Goal: Task Accomplishment & Management: Use online tool/utility

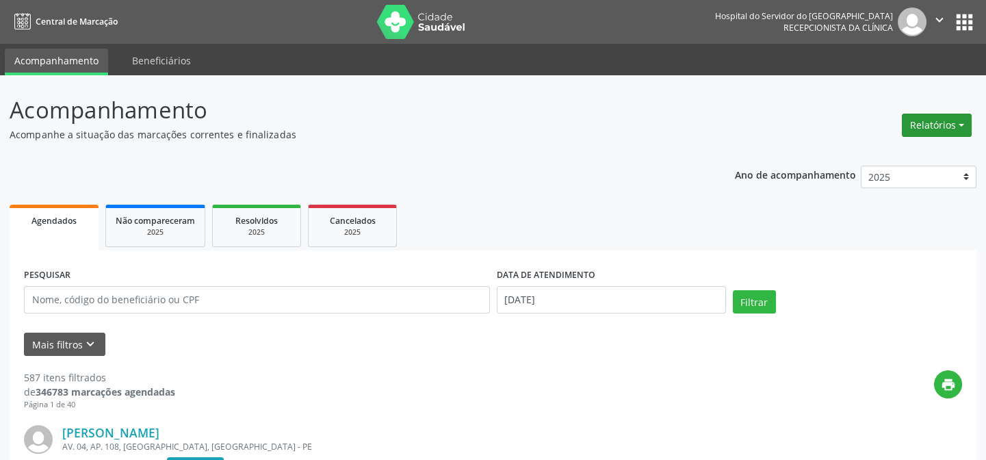
click at [923, 122] on button "Relatórios" at bounding box center [936, 125] width 70 height 23
click at [930, 146] on link "Agendamentos" at bounding box center [897, 153] width 147 height 19
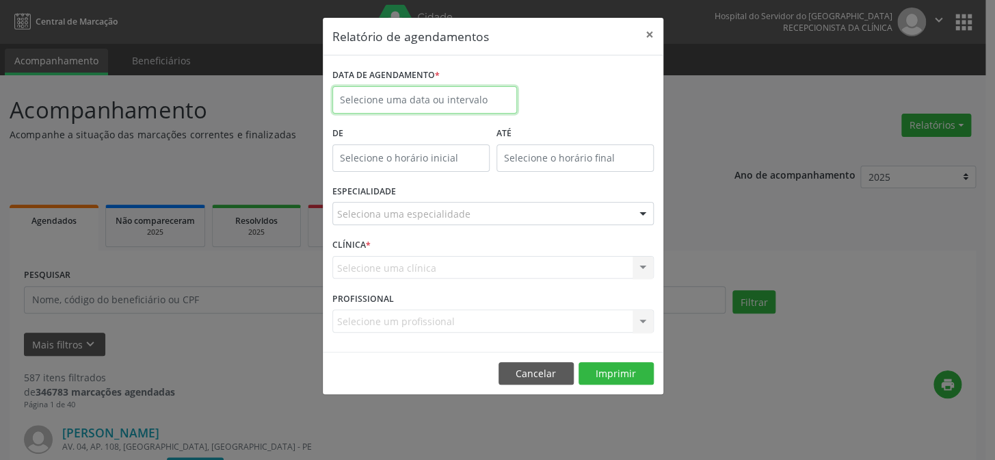
click at [483, 105] on input "text" at bounding box center [424, 99] width 185 height 27
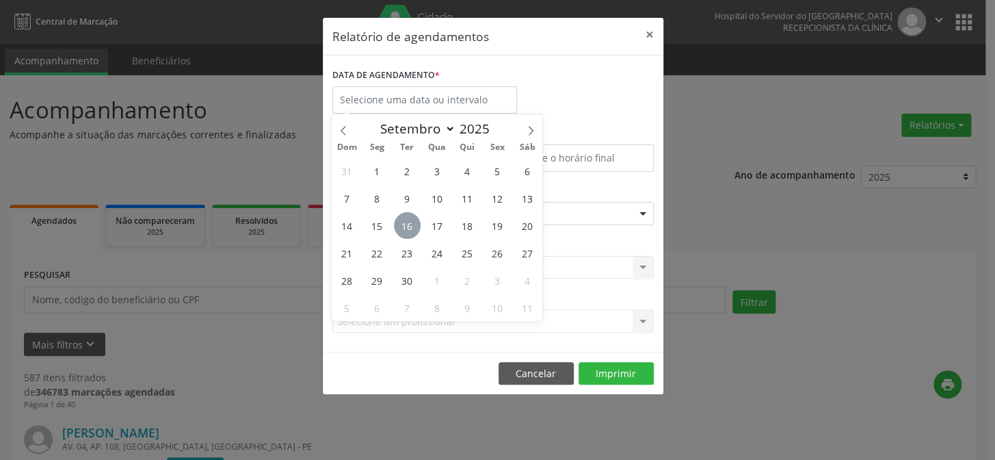
click at [402, 224] on span "16" at bounding box center [407, 225] width 27 height 27
type input "[DATE]"
click at [402, 224] on span "16" at bounding box center [407, 225] width 27 height 27
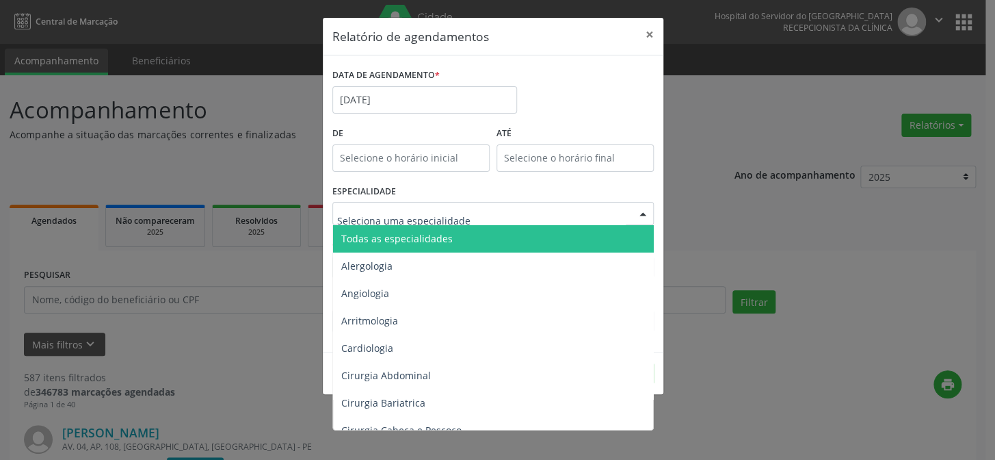
click at [422, 237] on span "Todas as especialidades" at bounding box center [396, 238] width 111 height 13
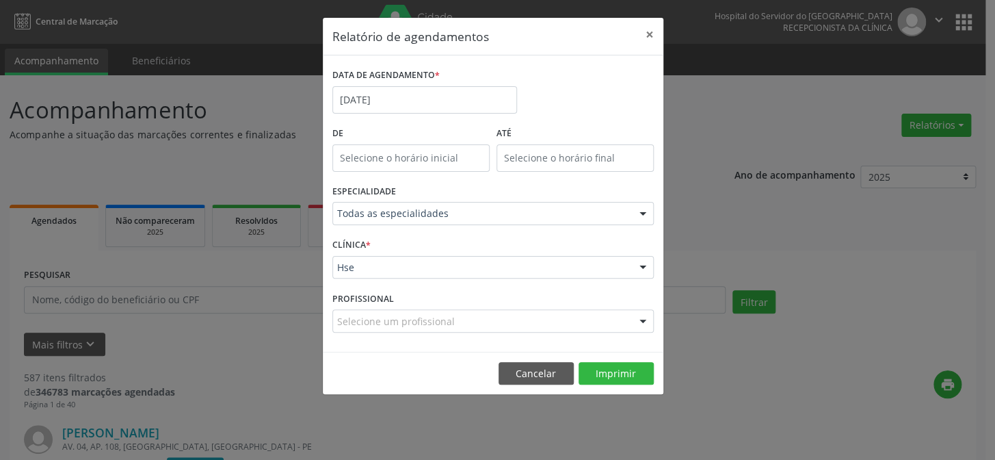
click at [629, 384] on footer "Cancelar Imprimir" at bounding box center [493, 373] width 341 height 43
click at [623, 381] on button "Imprimir" at bounding box center [616, 373] width 75 height 23
click at [645, 36] on button "×" at bounding box center [649, 35] width 27 height 34
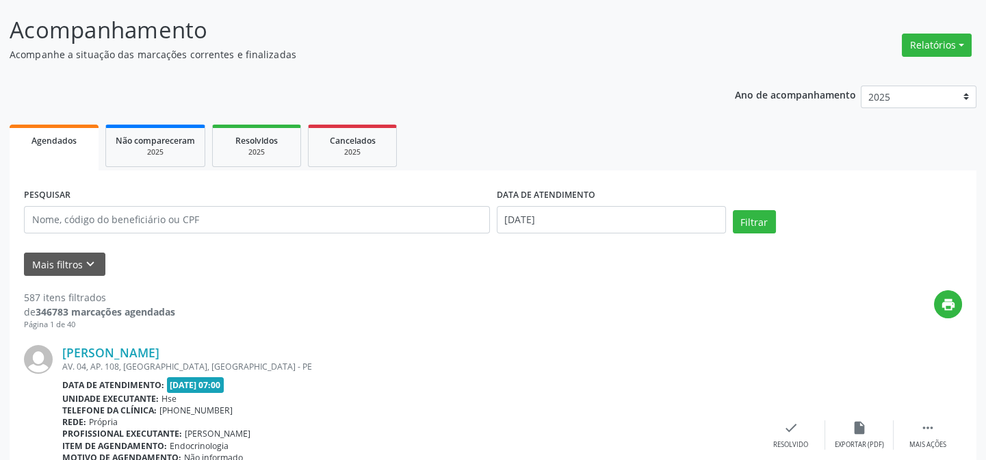
scroll to position [186, 0]
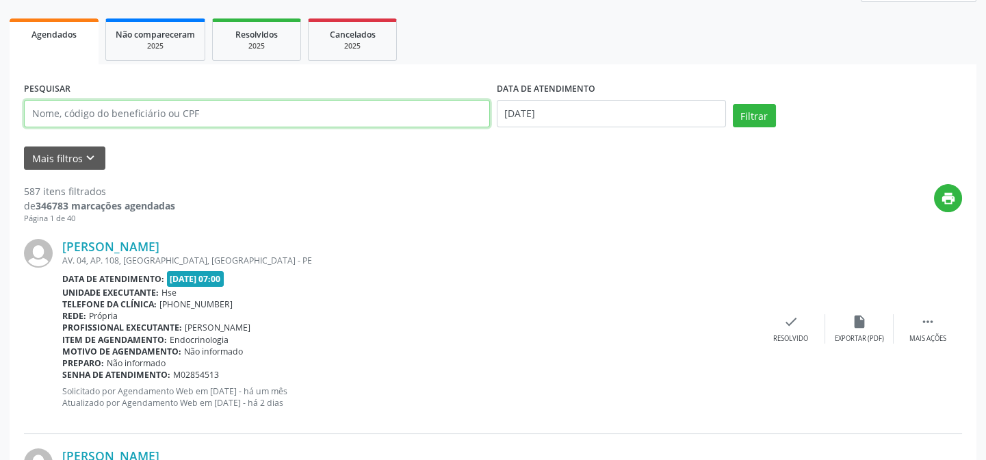
click at [322, 107] on input "text" at bounding box center [257, 113] width 466 height 27
drag, startPoint x: 356, startPoint y: 116, endPoint x: 174, endPoint y: 109, distance: 182.1
click at [174, 109] on input "text" at bounding box center [257, 113] width 466 height 27
type input "[PERSON_NAME] aparecida si"
click at [732, 104] on button "Filtrar" at bounding box center [753, 115] width 43 height 23
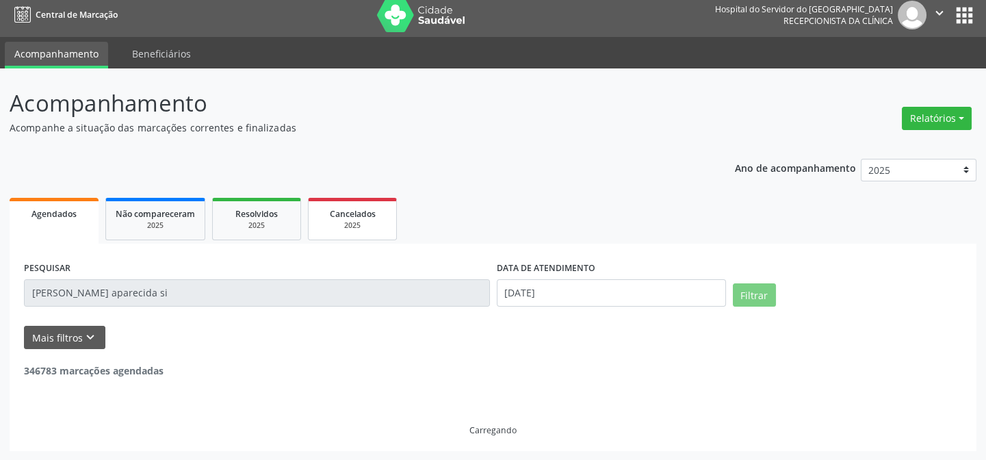
scroll to position [183, 0]
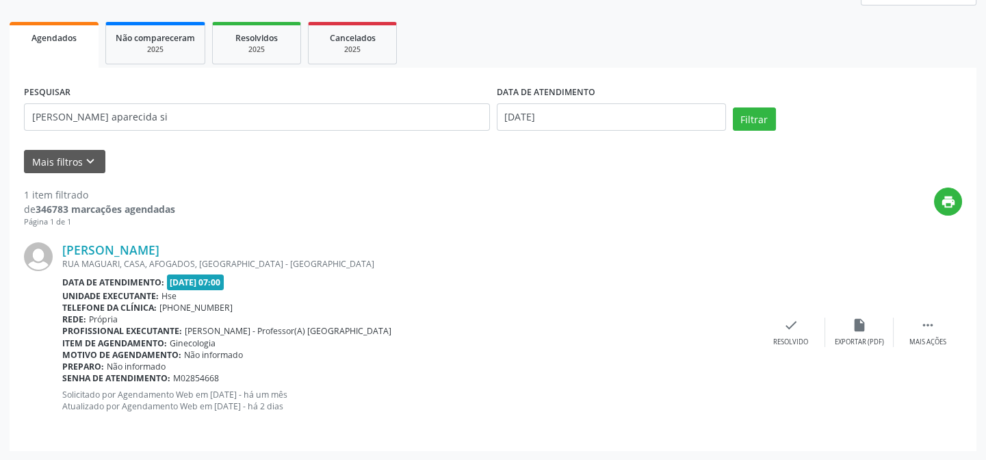
click at [357, 287] on div "Data de atendimento: [DATE] 07:00" at bounding box center [409, 282] width 694 height 16
